Goal: Task Accomplishment & Management: Complete application form

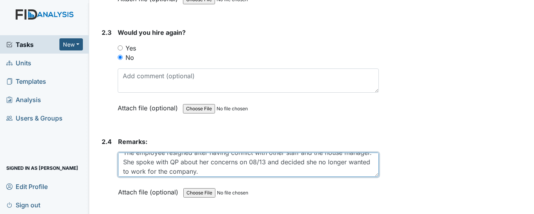
scroll to position [9, 0]
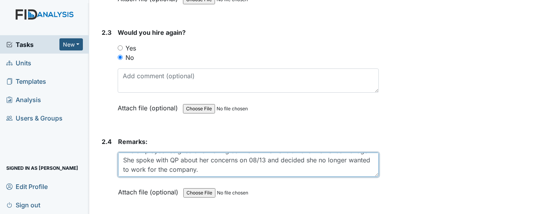
type textarea "The employee resigned after having conflict with other staff and the house mana…"
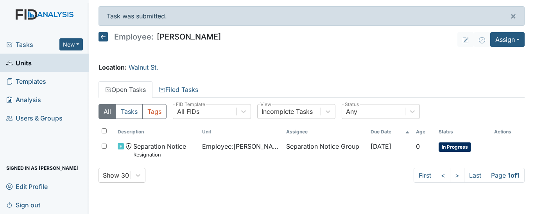
click at [258, 74] on main "Task was submitted. × Employee: [PERSON_NAME] Assign Assign Form Assign Inspect…" at bounding box center [311, 107] width 445 height 214
click at [29, 60] on span "Units" at bounding box center [18, 63] width 25 height 12
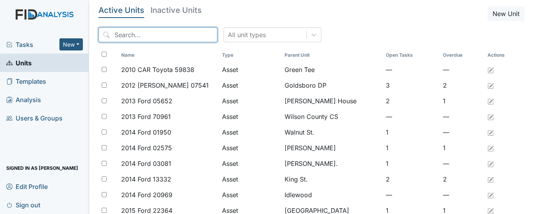
click at [144, 37] on input "search" at bounding box center [157, 34] width 119 height 15
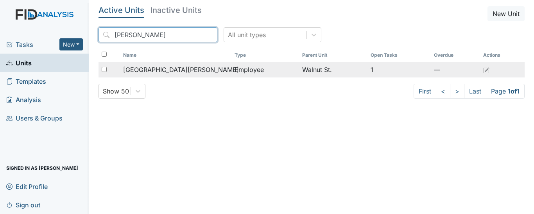
type input "brad"
click at [158, 66] on span "Bradford, Shalisha" at bounding box center [181, 69] width 116 height 9
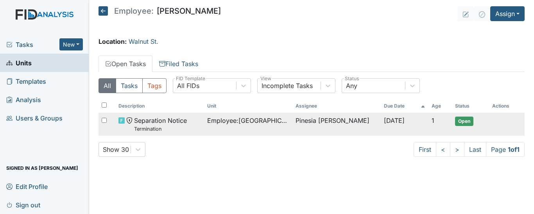
click at [181, 125] on small "Termination" at bounding box center [160, 128] width 53 height 7
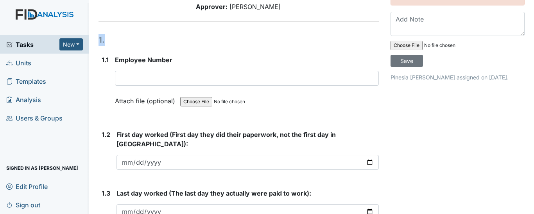
scroll to position [78, 0]
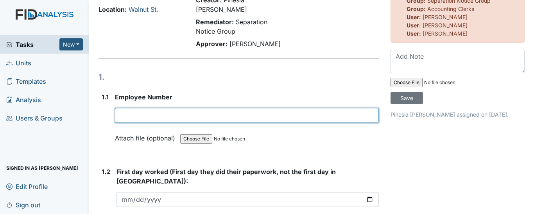
click at [166, 108] on input "text" at bounding box center [247, 115] width 264 height 15
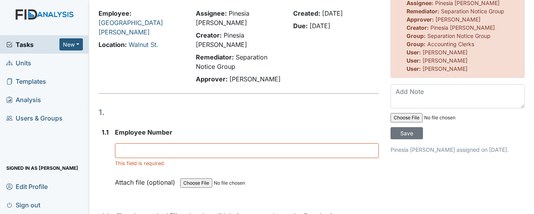
scroll to position [39, 0]
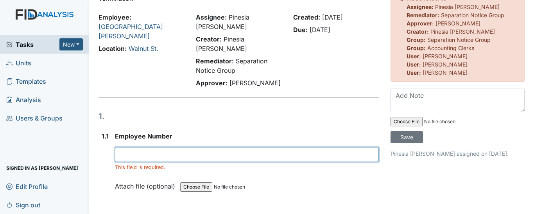
click at [142, 147] on input "text" at bounding box center [247, 154] width 264 height 15
paste input "1100"
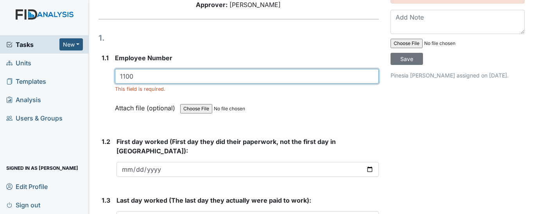
scroll to position [156, 0]
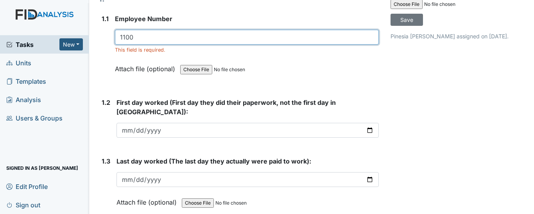
type input "1100"
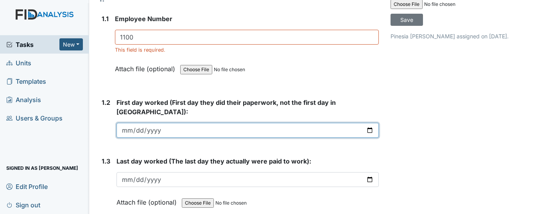
click at [131, 123] on input "date" at bounding box center [247, 130] width 262 height 15
type input "2025-08-18"
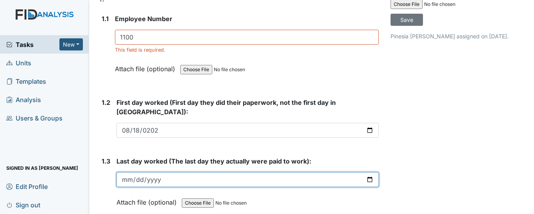
click at [132, 172] on input "date" at bounding box center [247, 179] width 262 height 15
type input "2025-08-19"
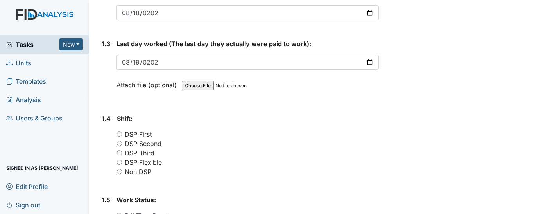
scroll to position [313, 0]
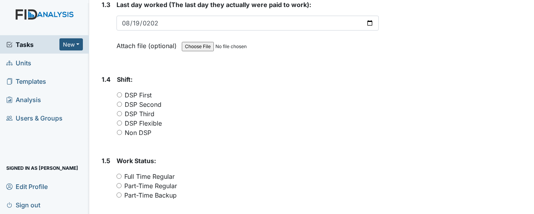
click at [118, 130] on input "Non DSP" at bounding box center [119, 132] width 5 height 5
radio input "true"
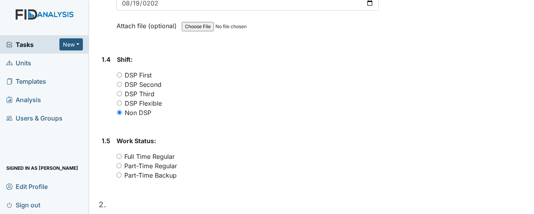
scroll to position [352, 0]
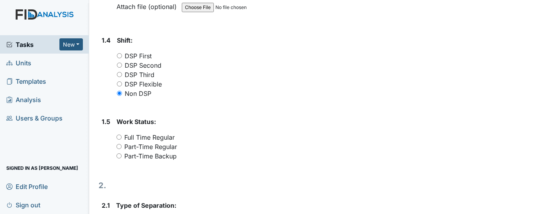
click at [120, 134] on input "Full Time Regular" at bounding box center [118, 136] width 5 height 5
radio input "true"
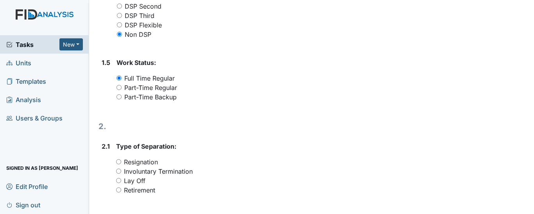
scroll to position [430, 0]
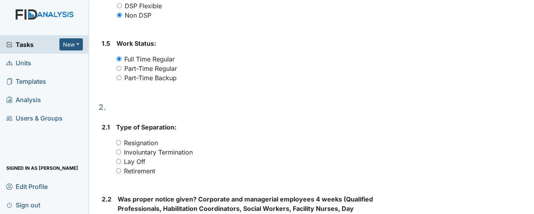
click at [119, 149] on input "Involuntary Termination" at bounding box center [118, 151] width 5 height 5
radio input "true"
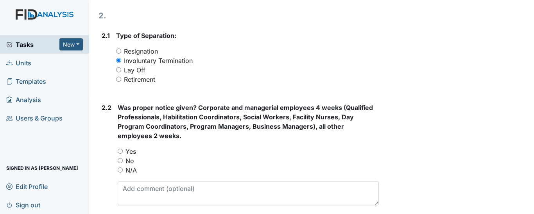
scroll to position [547, 0]
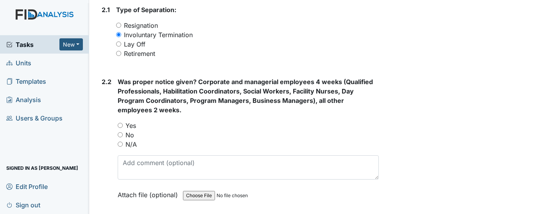
click at [121, 132] on input "No" at bounding box center [120, 134] width 5 height 5
radio input "true"
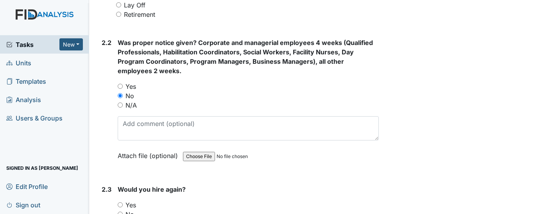
scroll to position [625, 0]
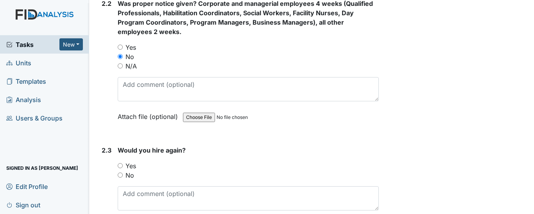
click at [119, 172] on input "No" at bounding box center [120, 174] width 5 height 5
radio input "true"
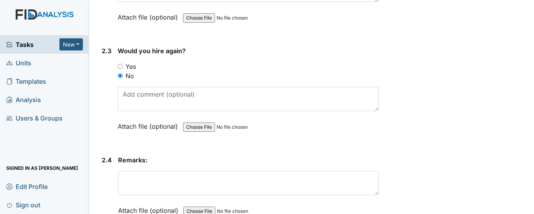
scroll to position [743, 0]
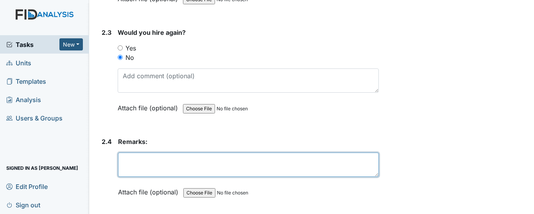
click at [209, 152] on textarea at bounding box center [248, 164] width 261 height 24
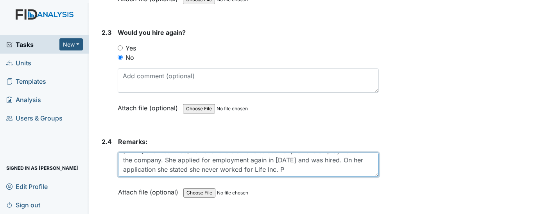
scroll to position [35, 0]
click at [182, 152] on textarea "The employee worked with the company in 2015 at which time she quit on the firs…" at bounding box center [248, 164] width 261 height 24
drag, startPoint x: 198, startPoint y: 144, endPoint x: 83, endPoint y: 113, distance: 119.2
click at [83, 113] on div "Tasks New Form Inspection Document Bundle Units Templates Analysis Users & Grou…" at bounding box center [267, 107] width 534 height 214
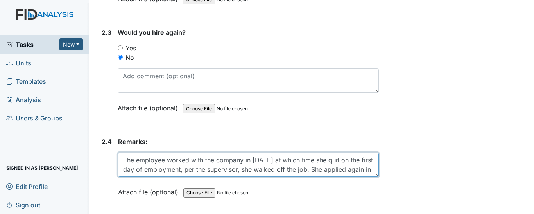
drag, startPoint x: 327, startPoint y: 142, endPoint x: 193, endPoint y: 143, distance: 133.7
click at [326, 152] on textarea "The employee worked with the company in 2015 at which time she quit on the firs…" at bounding box center [248, 164] width 261 height 24
click at [130, 152] on textarea "The employee worked with the company in 2015 at which time she quit on the firs…" at bounding box center [248, 164] width 261 height 24
drag, startPoint x: 122, startPoint y: 131, endPoint x: 295, endPoint y: 176, distance: 178.4
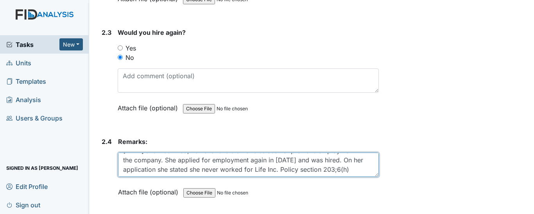
click at [295, 176] on form "Remarks: The employee worked with the company in 2015 at which time she quit on…" at bounding box center [248, 173] width 261 height 72
paste textarea "as initially hired in 2015 but resigned on the first day of employment; accordi…"
type textarea "The employee was initially hired in 2015 but resigned on the first day of emplo…"
